Goal: Use online tool/utility: Utilize a website feature to perform a specific function

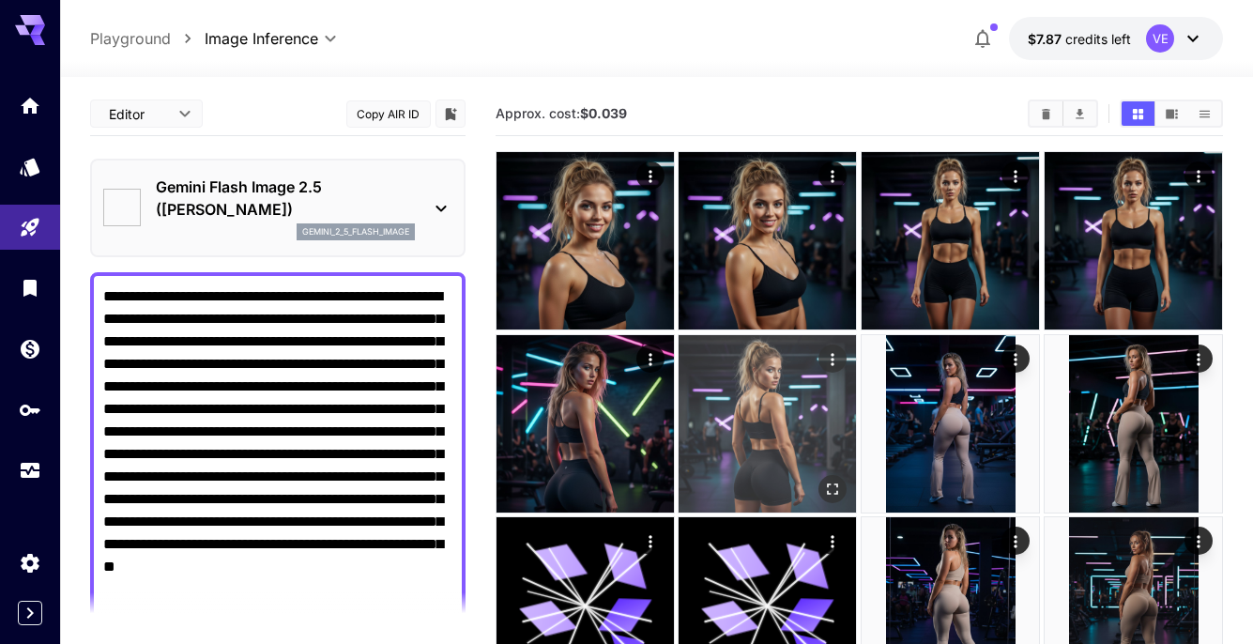
type input "*"
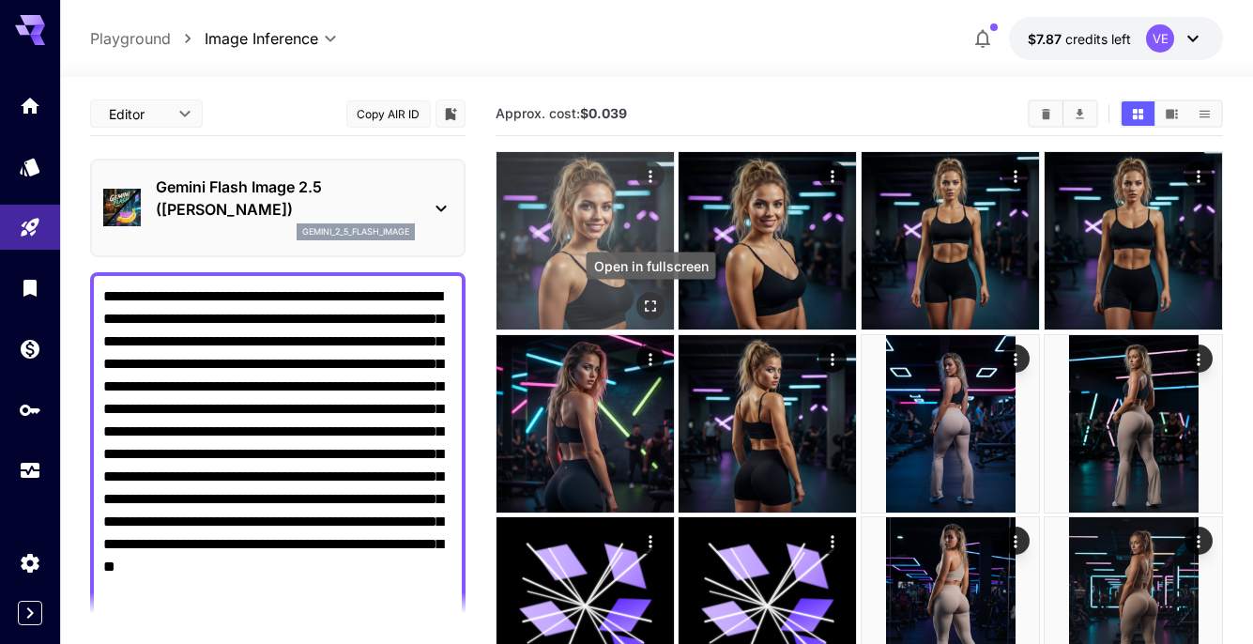
click at [649, 300] on icon "Open in fullscreen" at bounding box center [650, 306] width 19 height 19
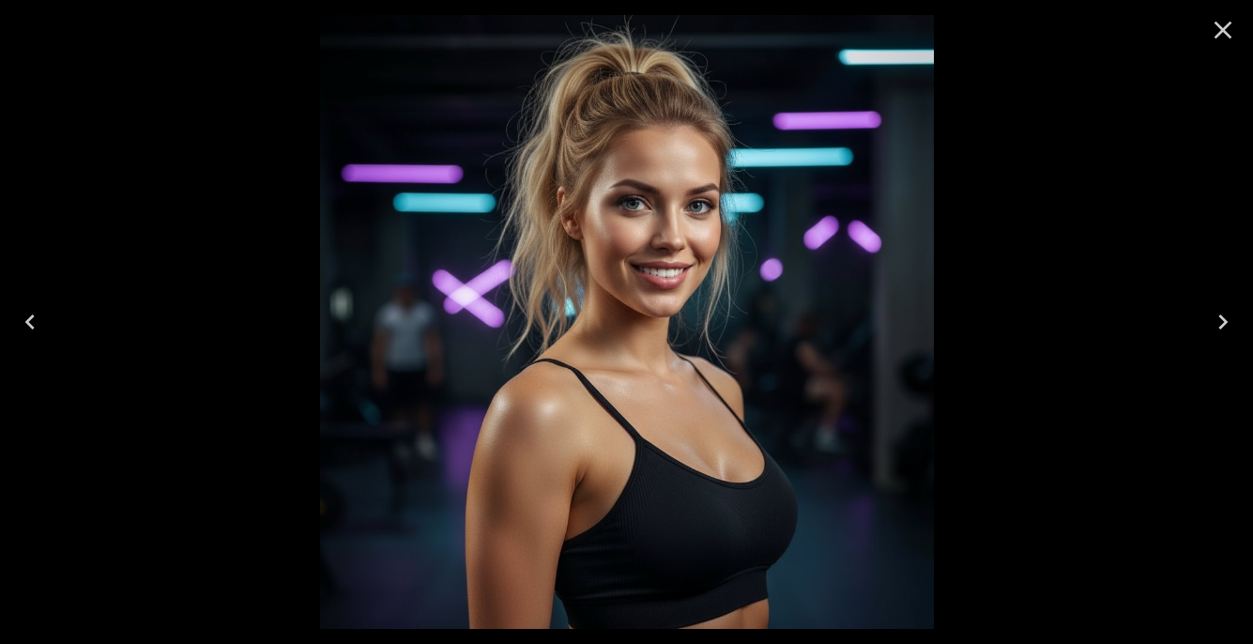
click at [1219, 316] on icon "Next" at bounding box center [1222, 321] width 9 height 15
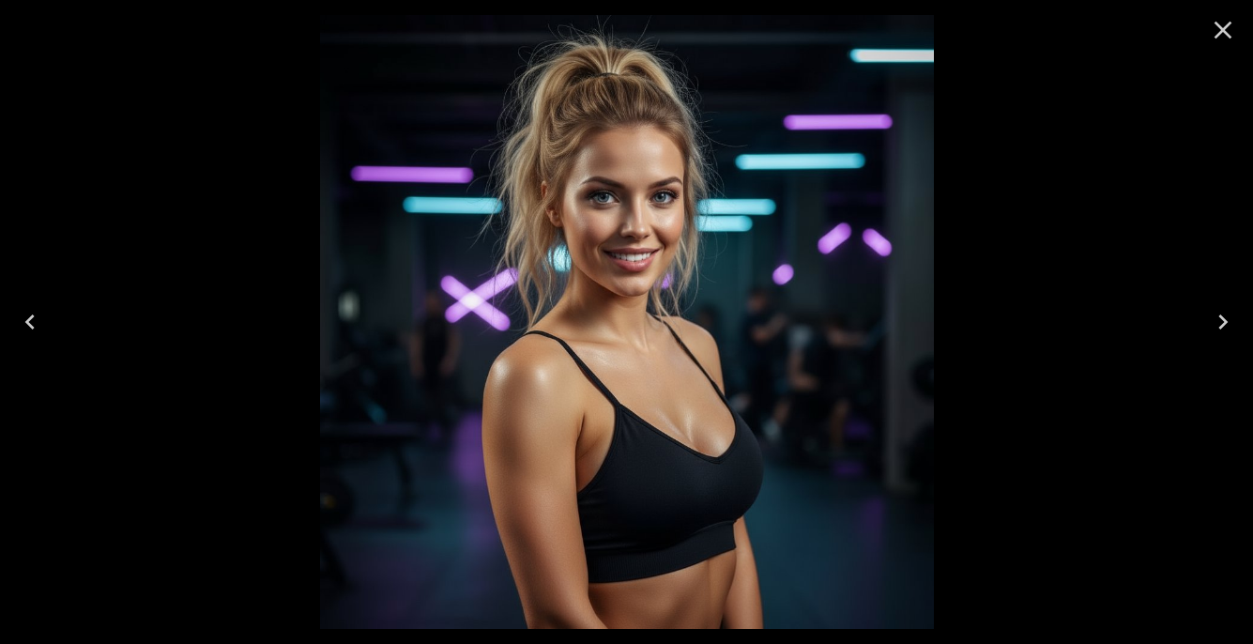
click at [1221, 34] on icon "Close" at bounding box center [1223, 30] width 30 height 30
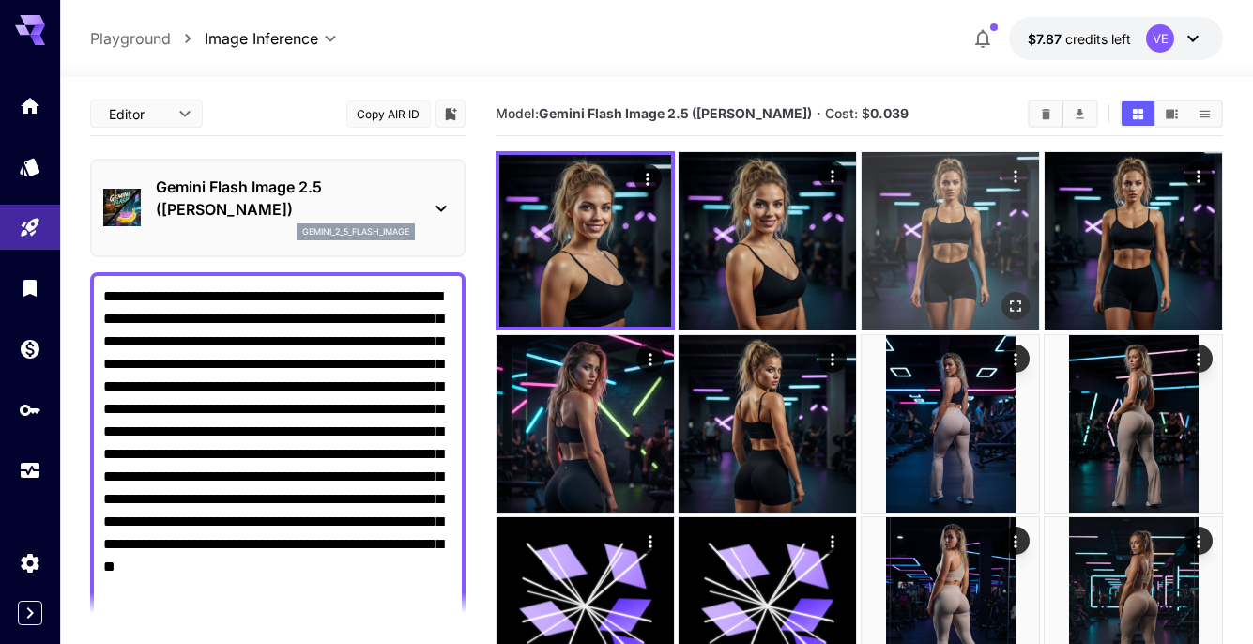
click at [1014, 301] on icon "Open in fullscreen" at bounding box center [1016, 306] width 19 height 19
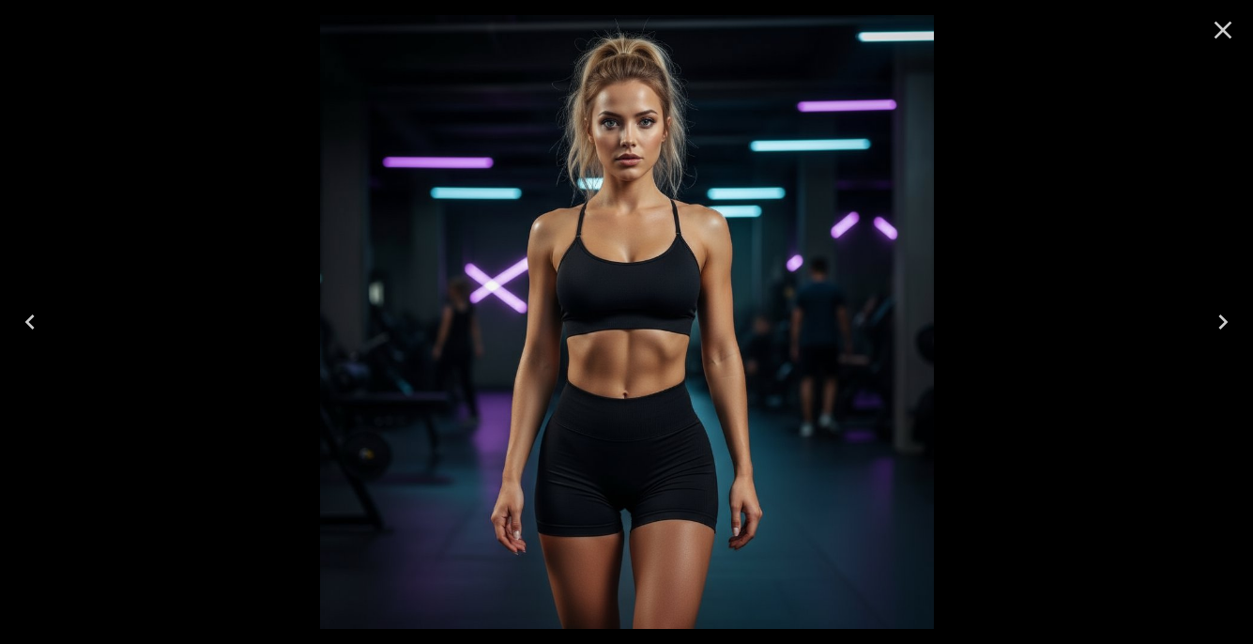
click at [1231, 25] on icon "Close" at bounding box center [1223, 30] width 30 height 30
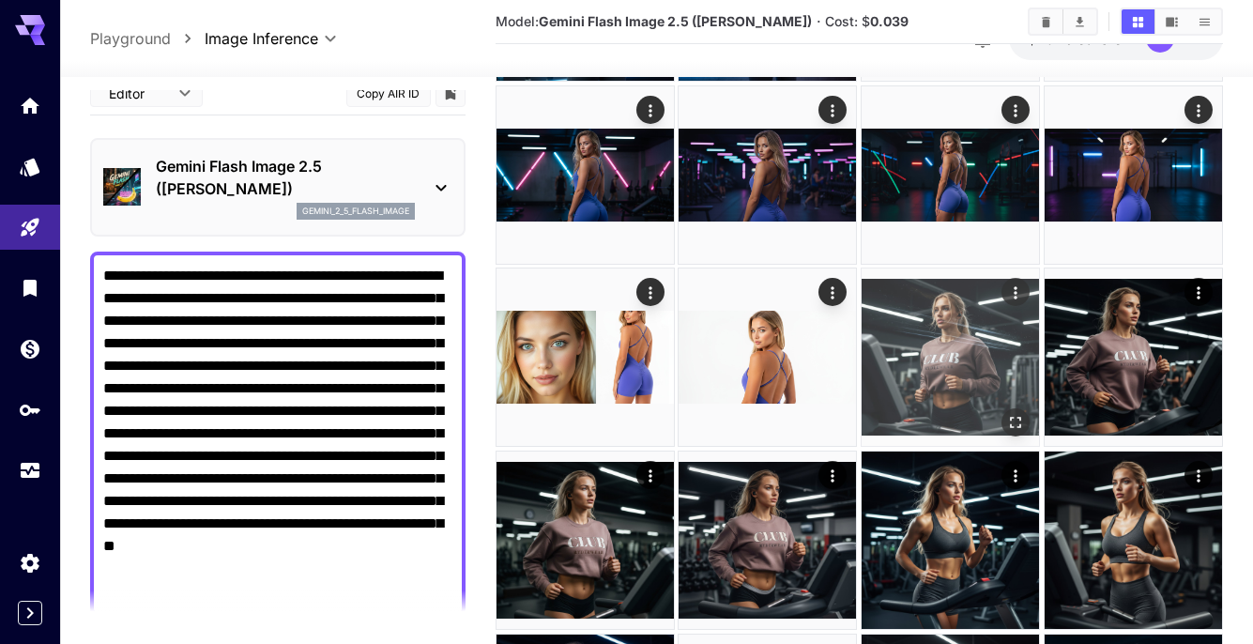
scroll to position [813, 0]
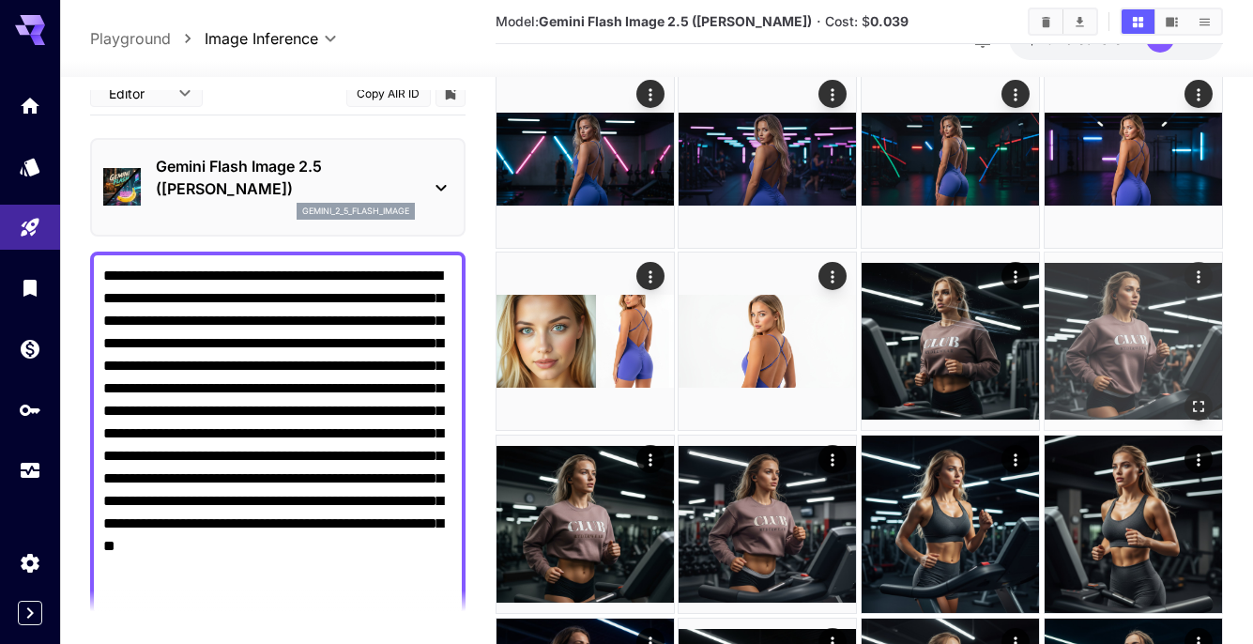
click at [1196, 404] on icon "Open in fullscreen" at bounding box center [1198, 407] width 19 height 19
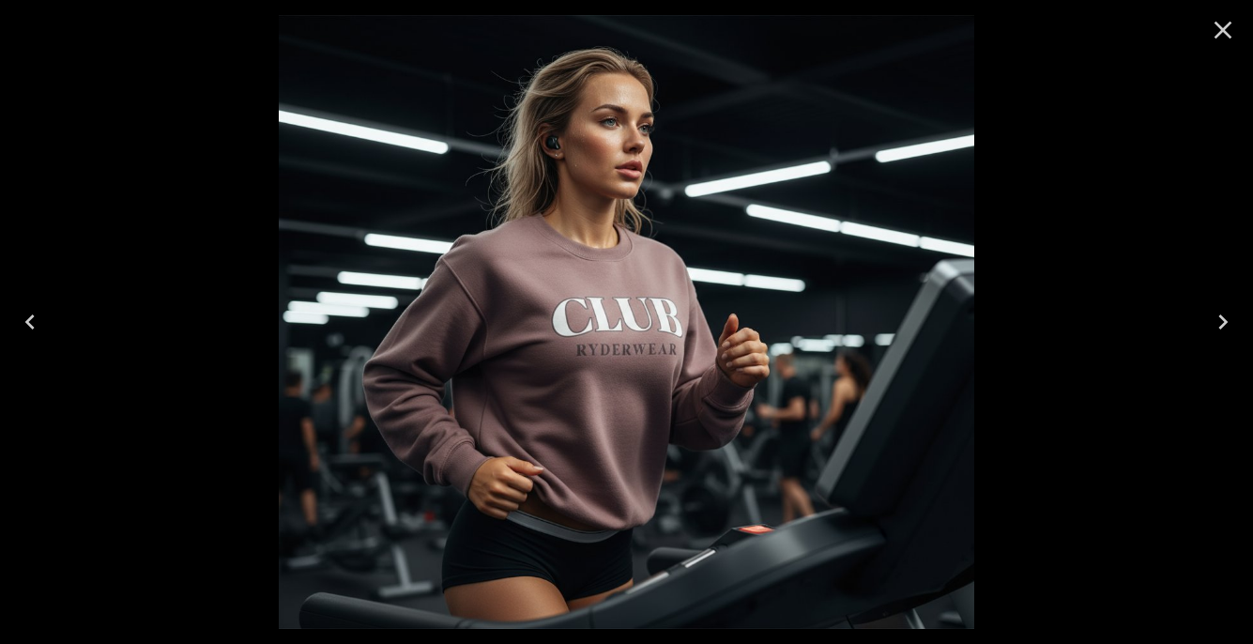
click at [1227, 324] on icon "Next" at bounding box center [1223, 322] width 30 height 30
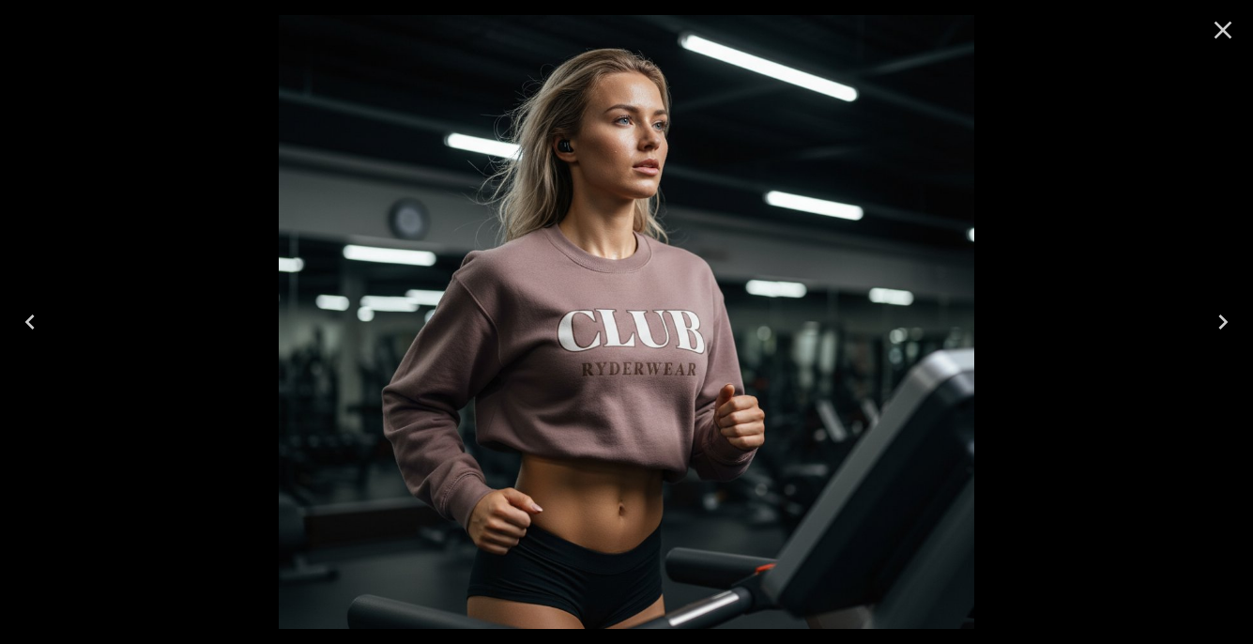
click at [1224, 324] on icon "Next" at bounding box center [1222, 321] width 9 height 15
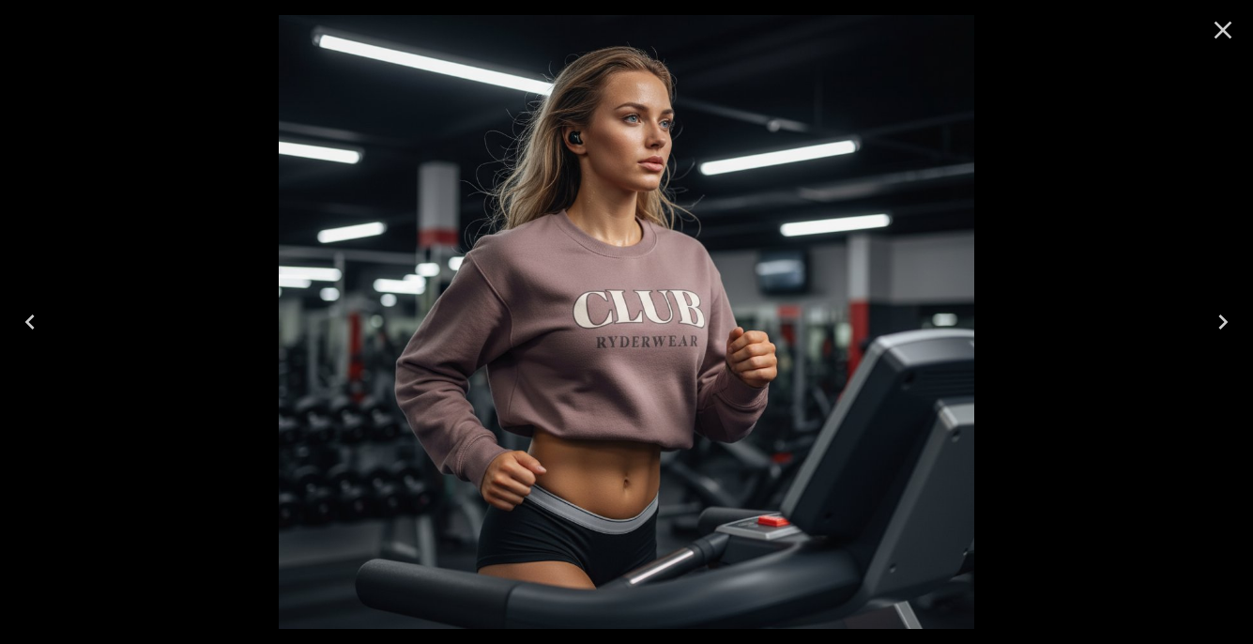
click at [1224, 324] on icon "Next" at bounding box center [1222, 321] width 9 height 15
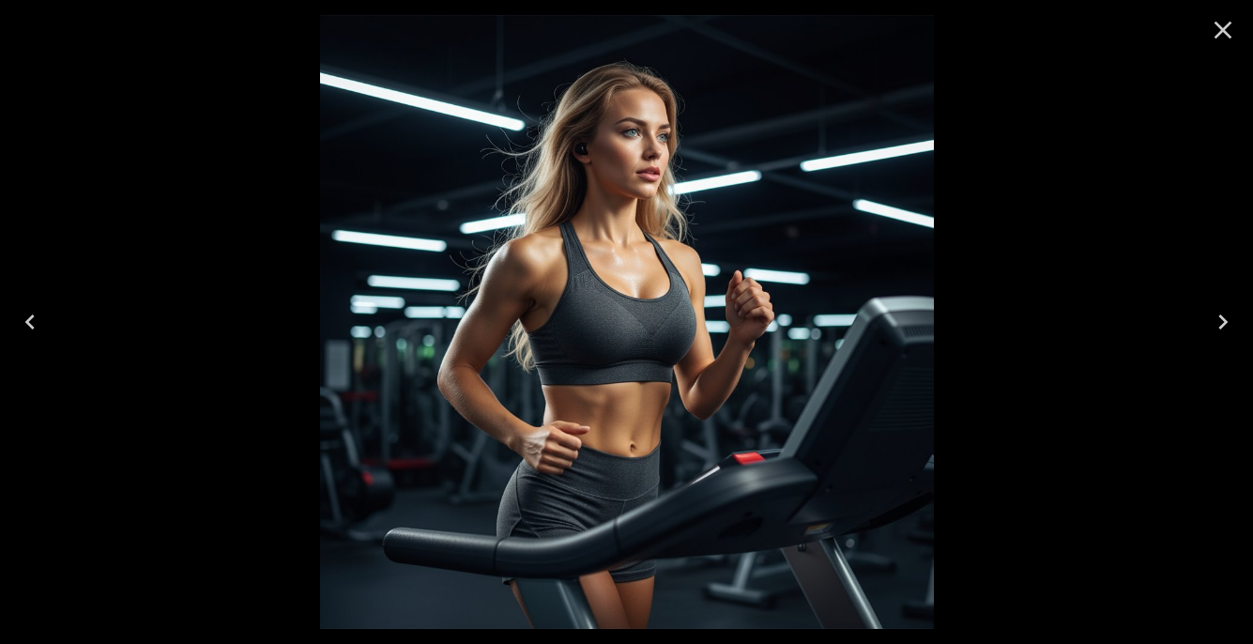
click at [1219, 27] on icon "Close" at bounding box center [1223, 31] width 18 height 18
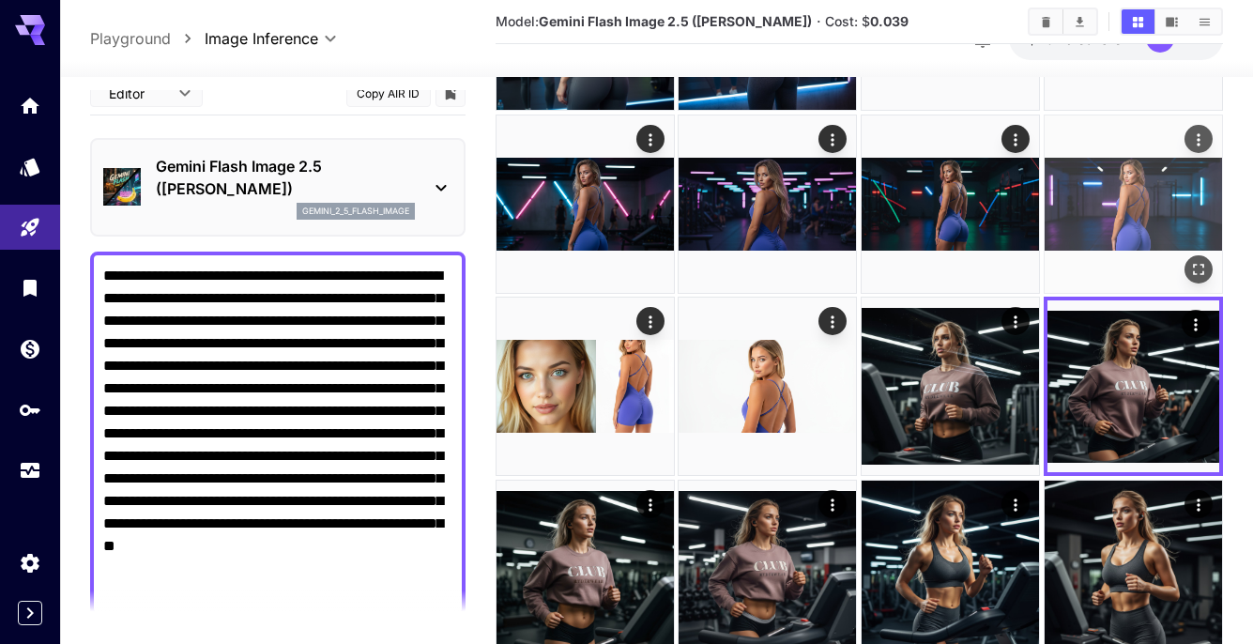
scroll to position [747, 0]
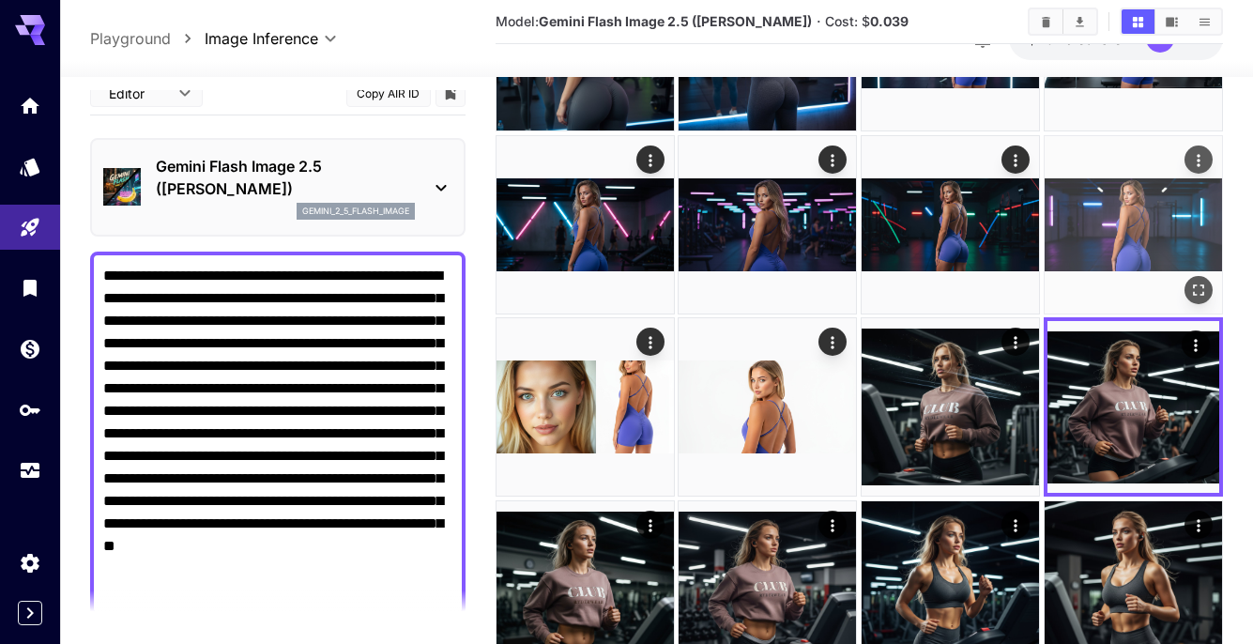
click at [1197, 285] on icon "Open in fullscreen" at bounding box center [1198, 290] width 19 height 19
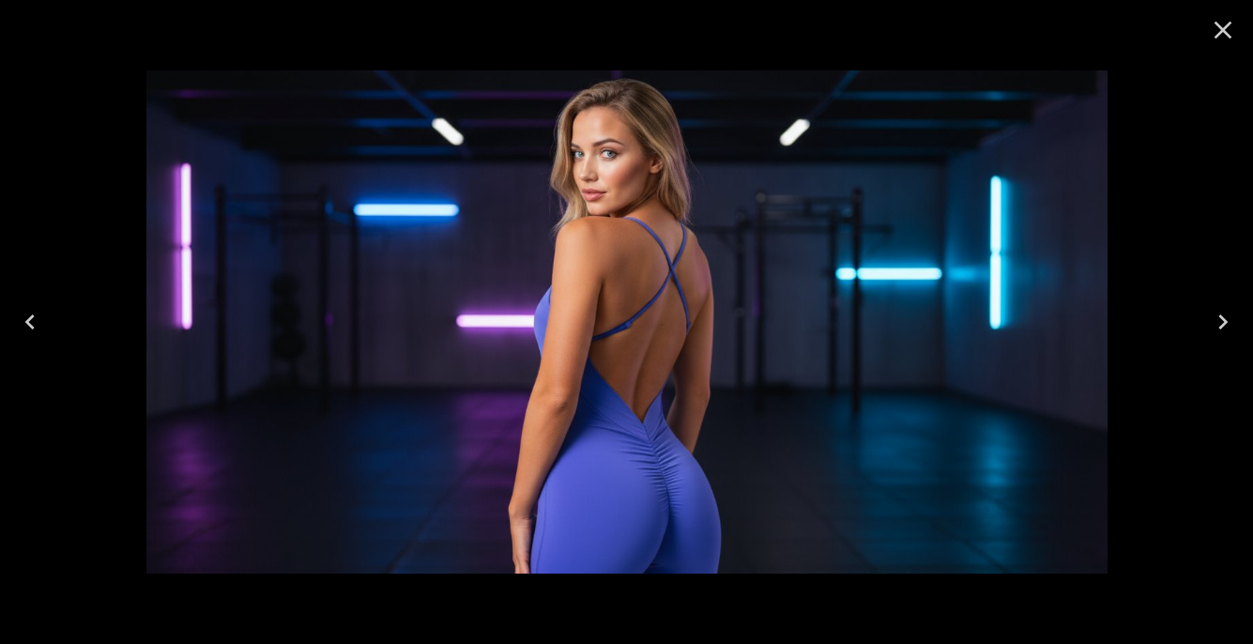
click at [35, 313] on icon "Previous" at bounding box center [30, 322] width 30 height 30
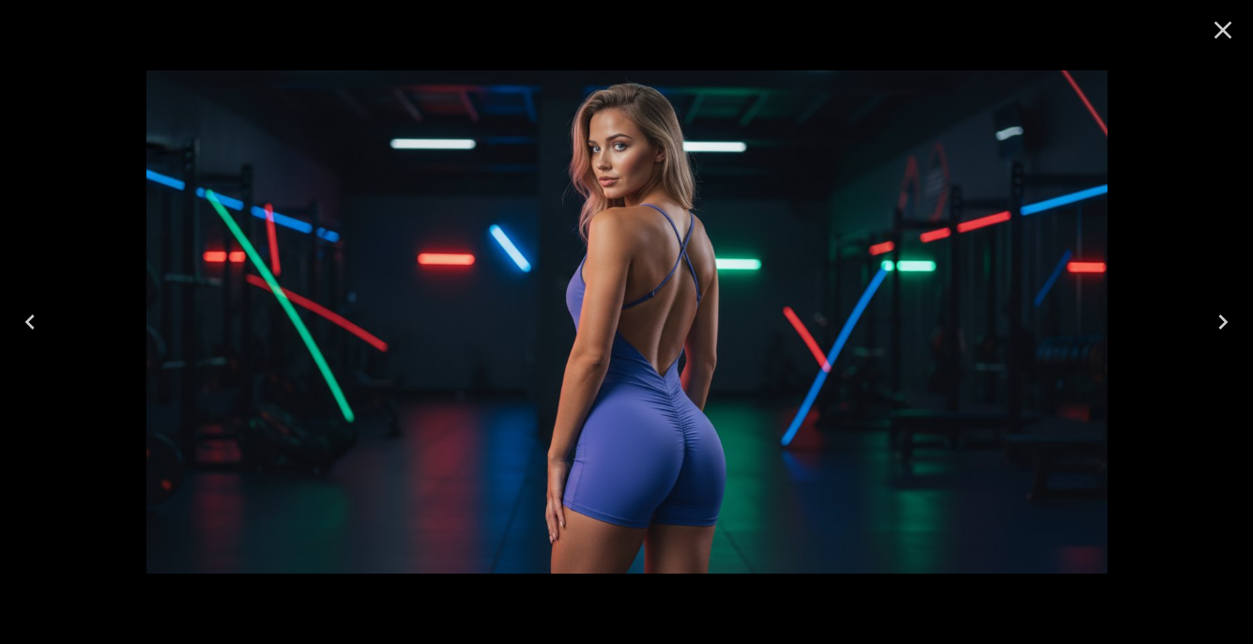
click at [1226, 30] on icon "Close" at bounding box center [1223, 30] width 30 height 30
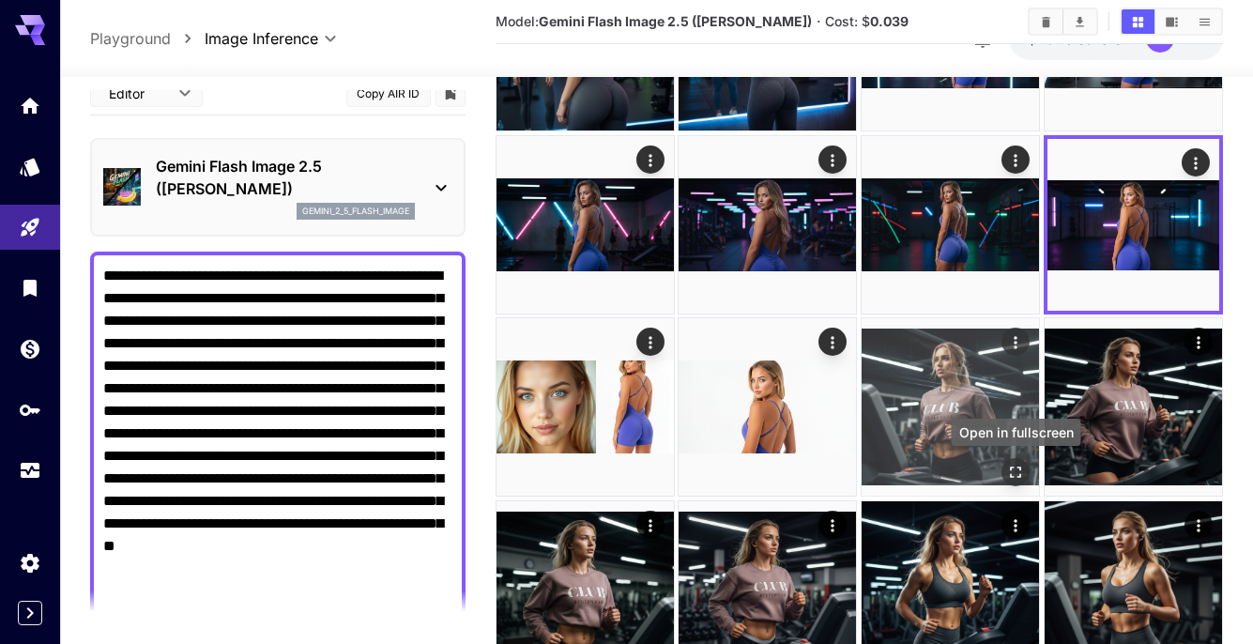
scroll to position [0, 0]
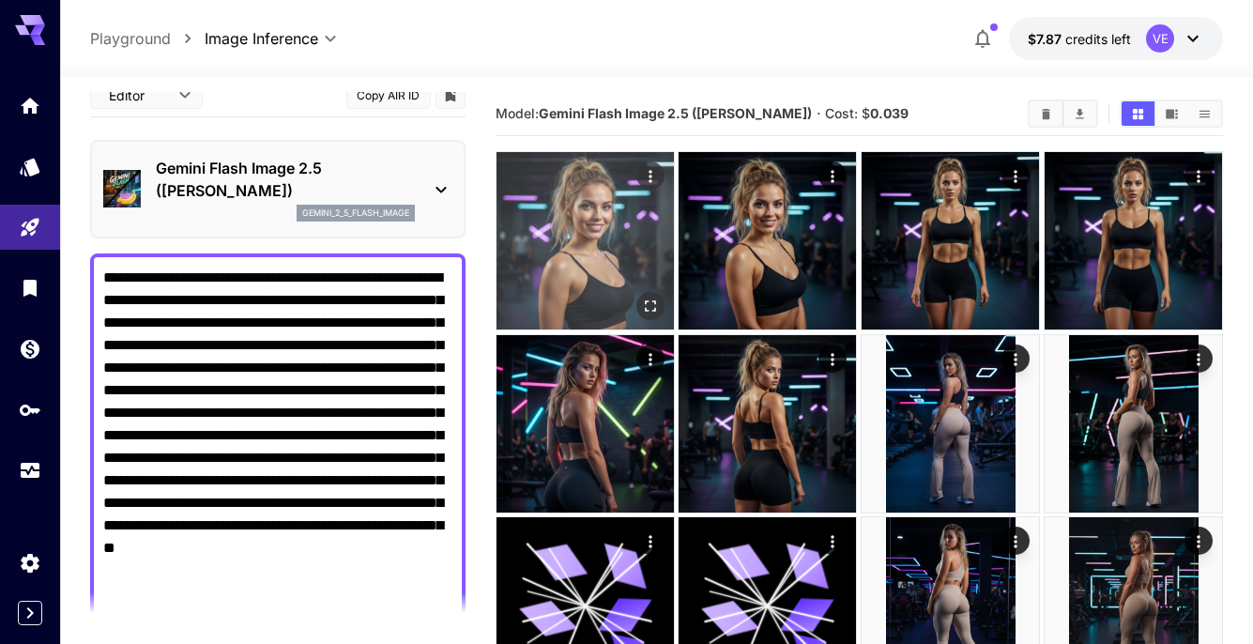
click at [649, 303] on icon "Open in fullscreen" at bounding box center [650, 306] width 19 height 19
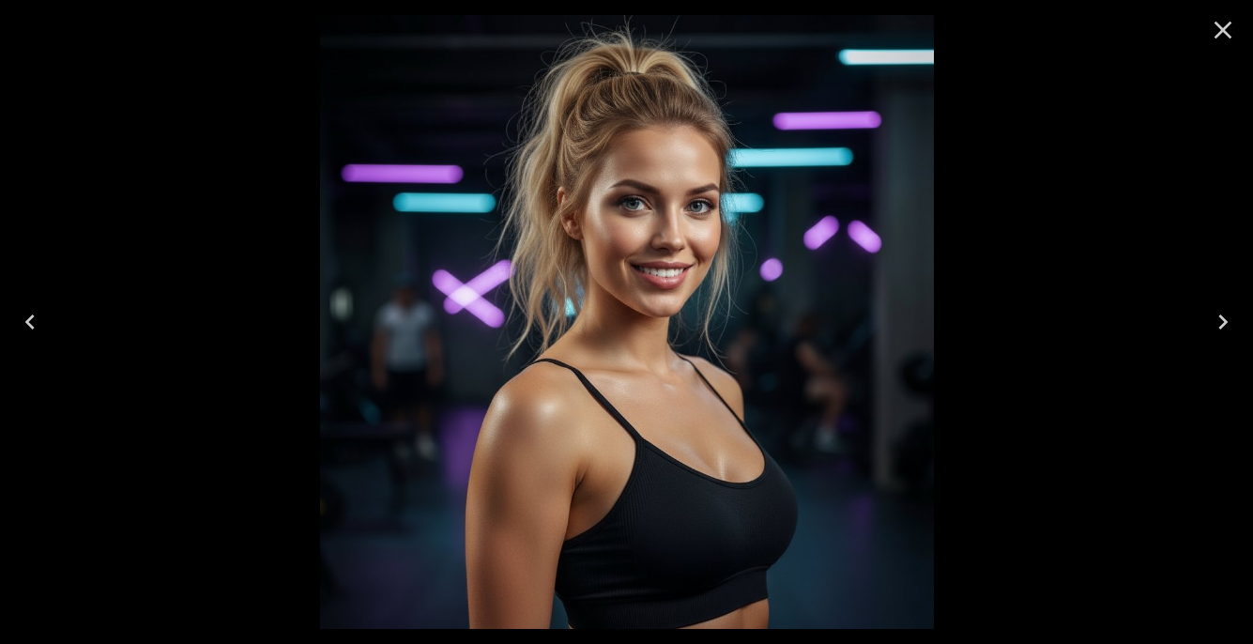
click at [1225, 320] on icon "Next" at bounding box center [1222, 321] width 9 height 15
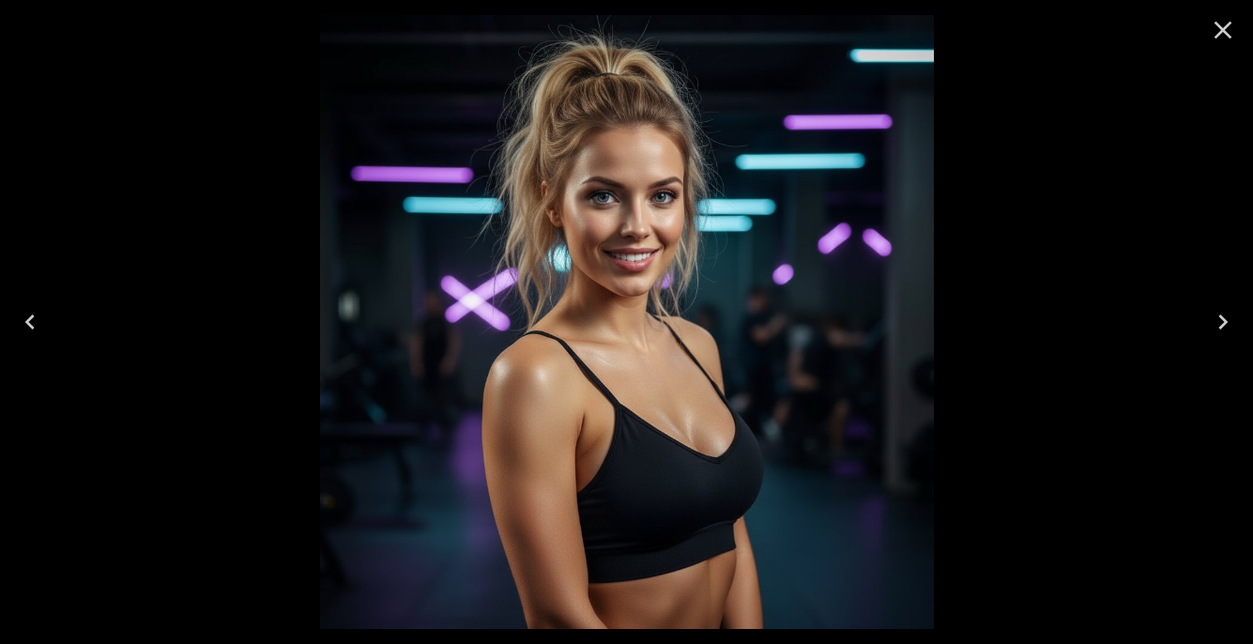
click at [1218, 31] on icon "Close" at bounding box center [1223, 30] width 30 height 30
